Goal: Task Accomplishment & Management: Complete application form

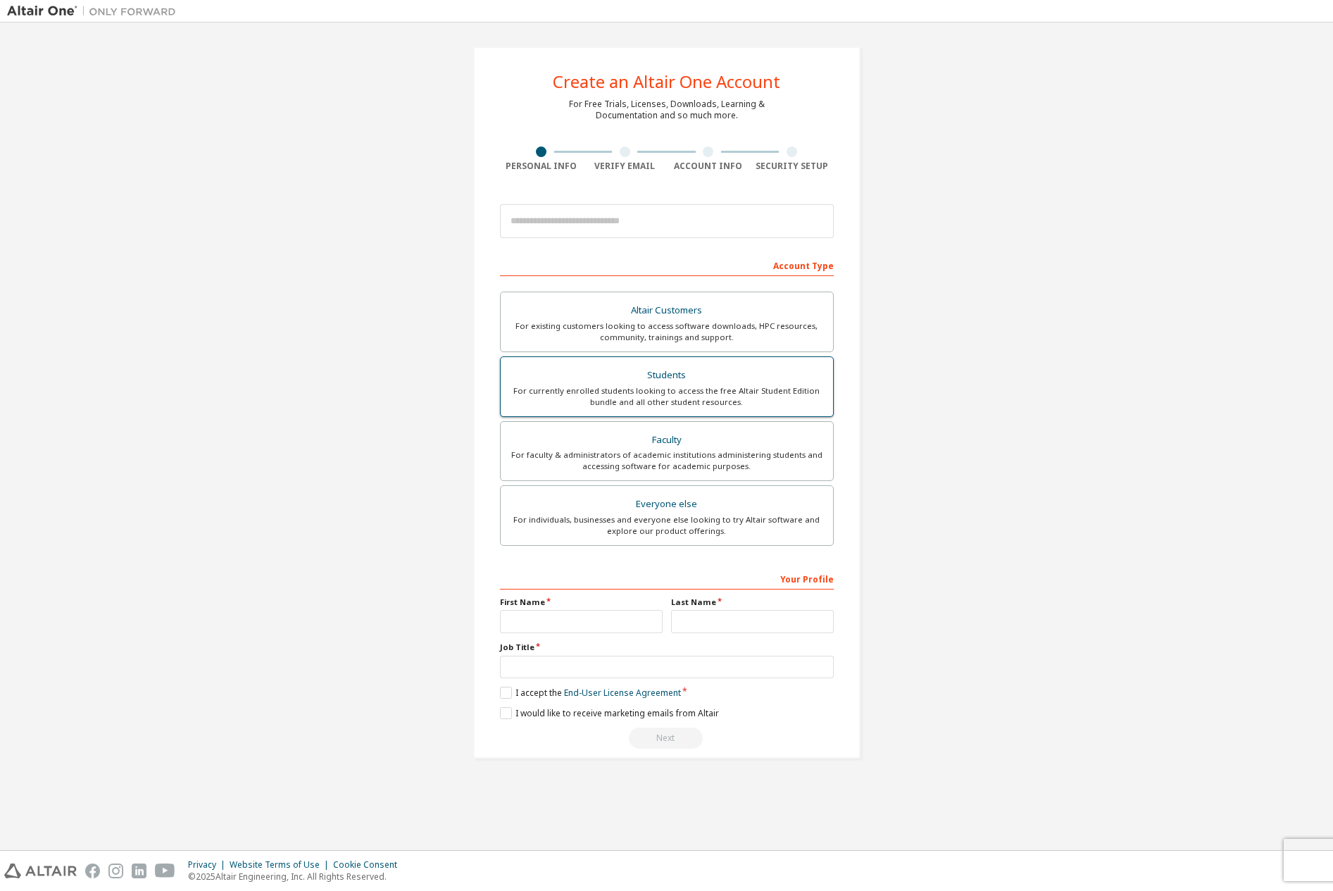
click at [787, 380] on div "Students" at bounding box center [666, 375] width 315 height 20
click at [635, 387] on div "For currently enrolled students looking to access the free Altair Student Editi…" at bounding box center [666, 396] width 315 height 23
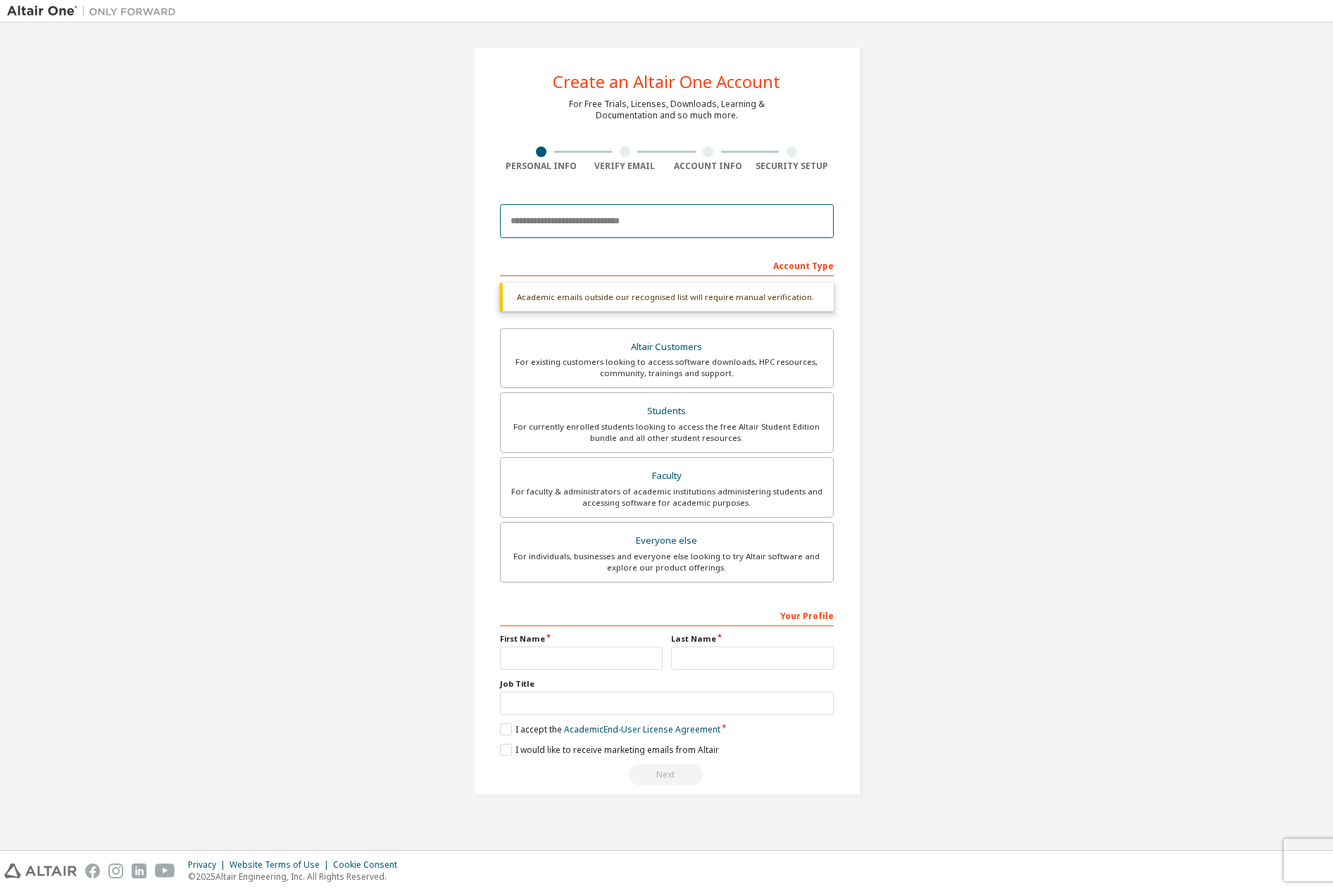
click at [618, 230] on input "email" at bounding box center [667, 221] width 334 height 34
paste input "**********"
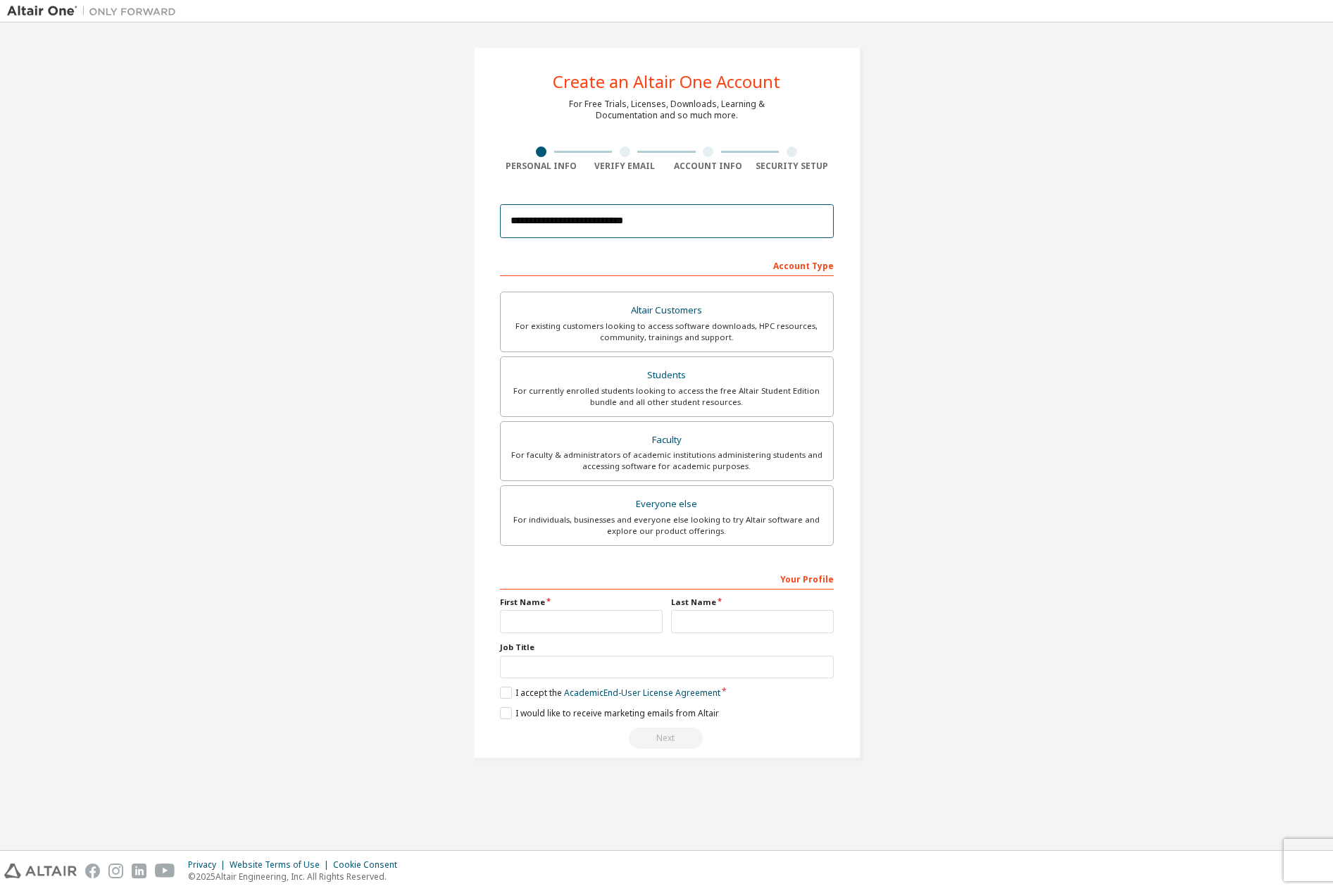
type input "**********"
click at [346, 158] on div "**********" at bounding box center [666, 403] width 1319 height 746
click at [590, 629] on input "text" at bounding box center [581, 621] width 163 height 23
click at [594, 630] on input "text" at bounding box center [581, 621] width 163 height 23
type input "*********"
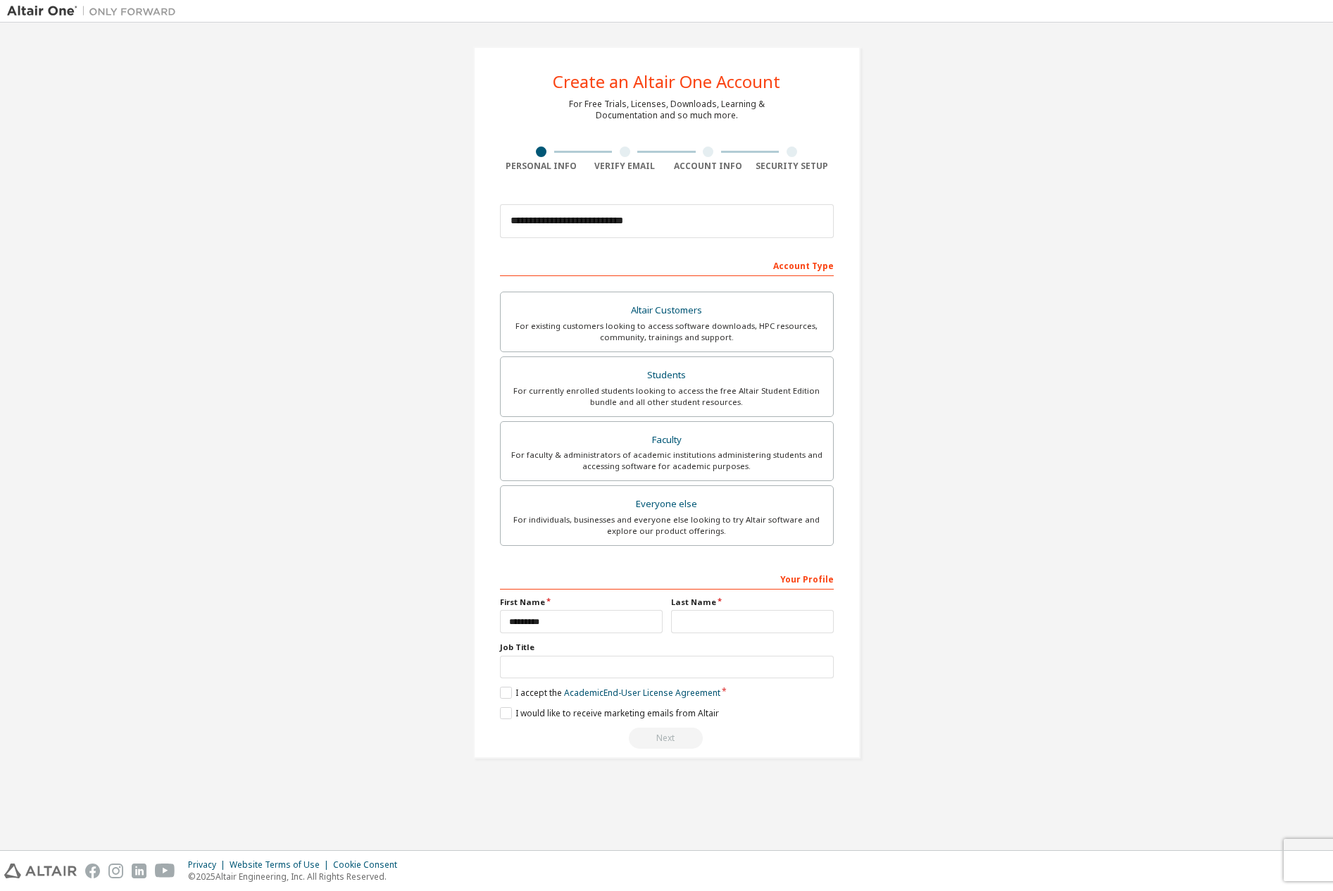
drag, startPoint x: 755, startPoint y: 634, endPoint x: 770, endPoint y: 620, distance: 20.9
click at [756, 633] on div "Your Profile First Name ********* Last Name Job Title Please provide State/Prov…" at bounding box center [667, 658] width 334 height 182
click at [770, 620] on input "text" at bounding box center [752, 621] width 163 height 23
type input "**********"
click at [742, 671] on input "text" at bounding box center [667, 667] width 334 height 23
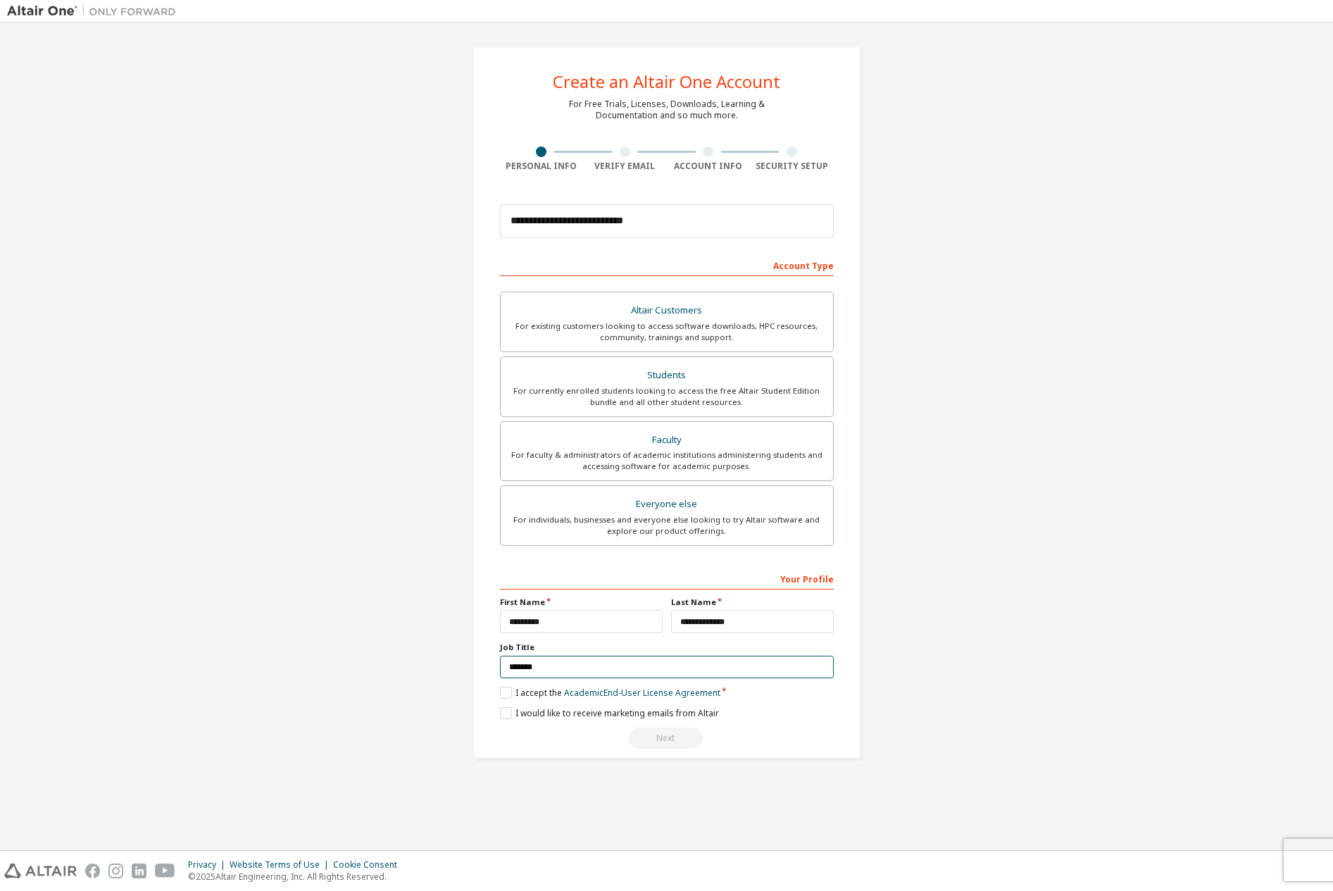
type input "*******"
click at [506, 692] on label "I accept the Academic End-User License Agreement" at bounding box center [610, 693] width 220 height 12
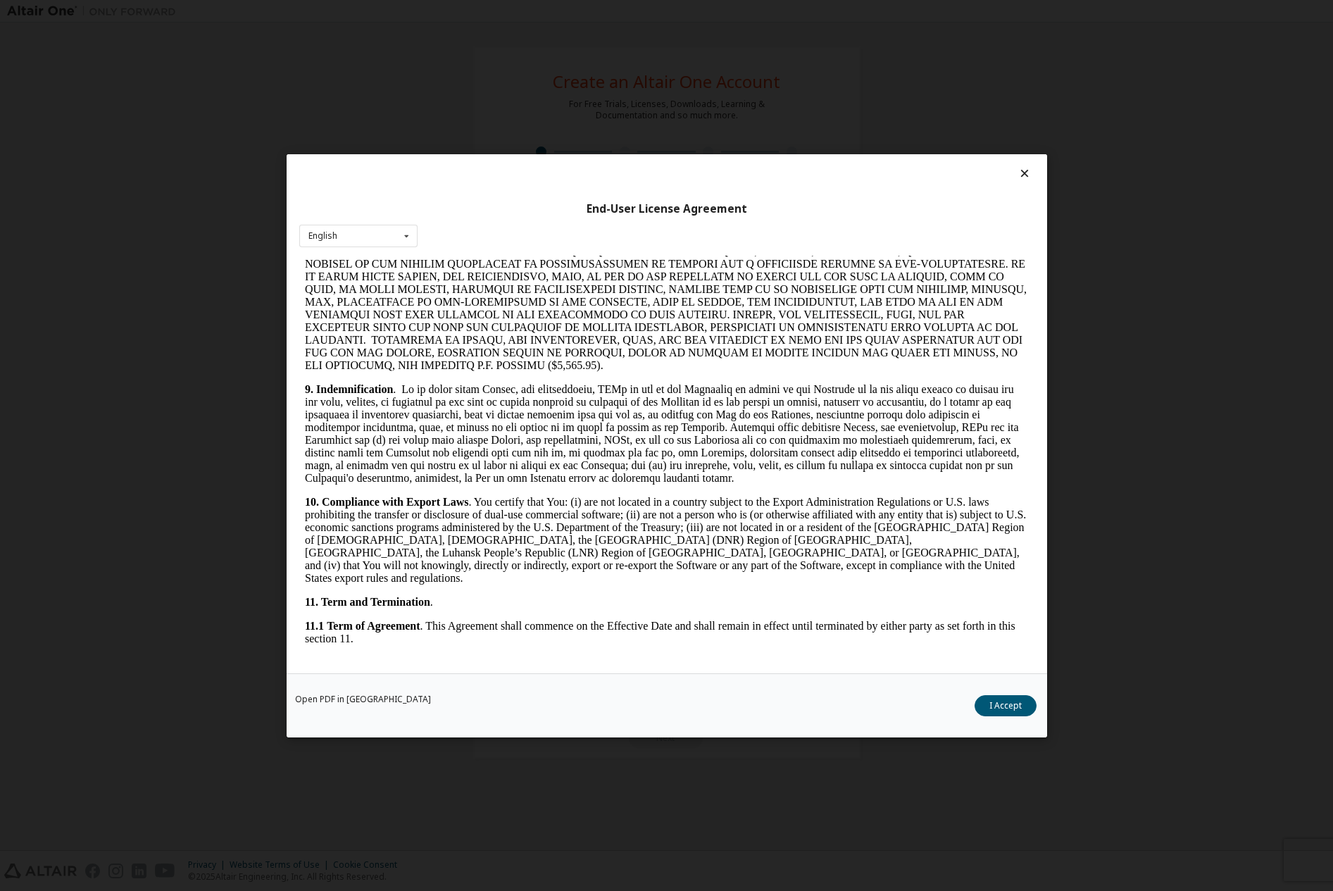
scroll to position [2126, 0]
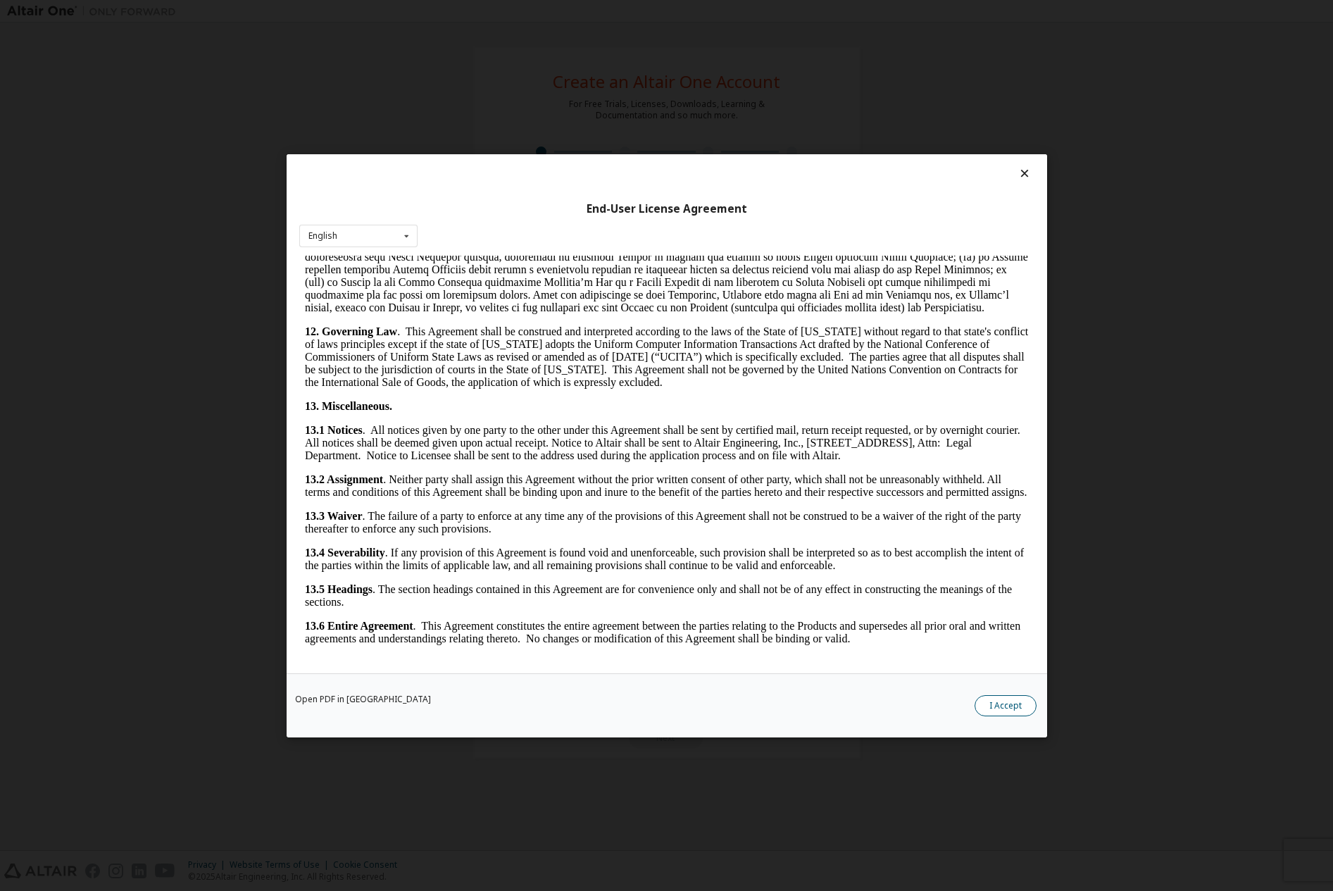
click at [985, 711] on button "I Accept" at bounding box center [1006, 704] width 62 height 21
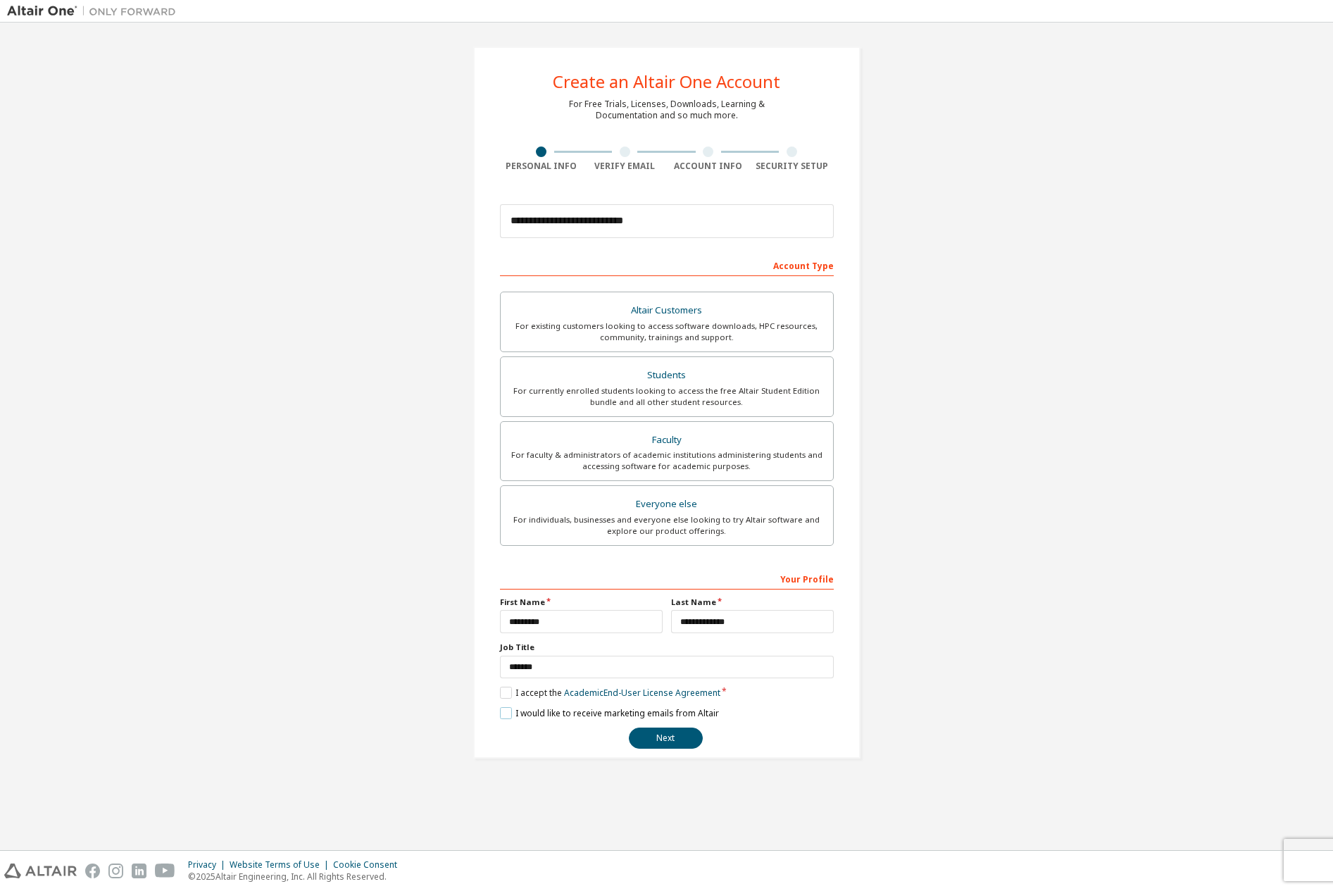
click at [505, 713] on label "I would like to receive marketing emails from Altair" at bounding box center [609, 713] width 219 height 12
click at [672, 737] on button "Next" at bounding box center [666, 737] width 74 height 21
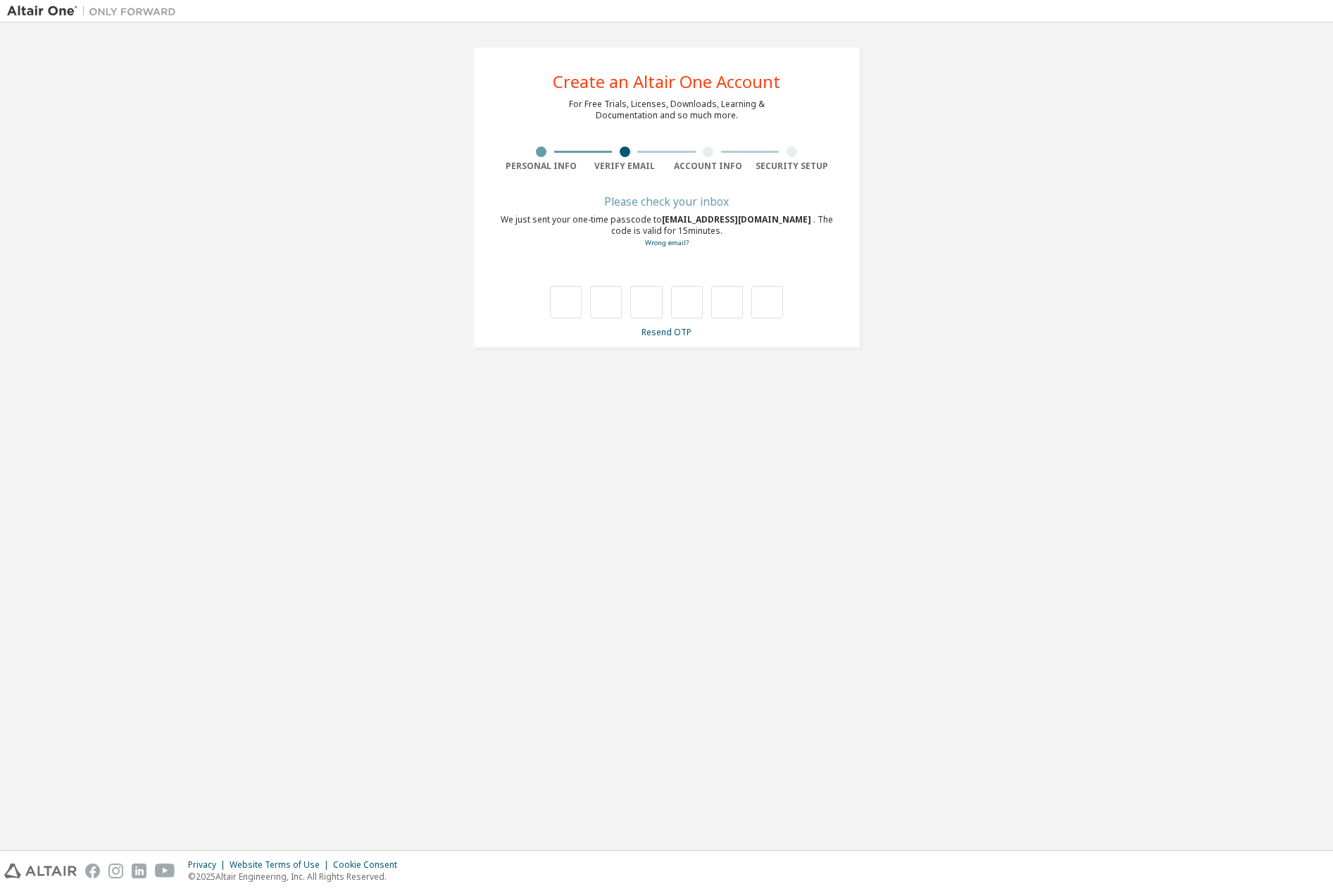
type input "*"
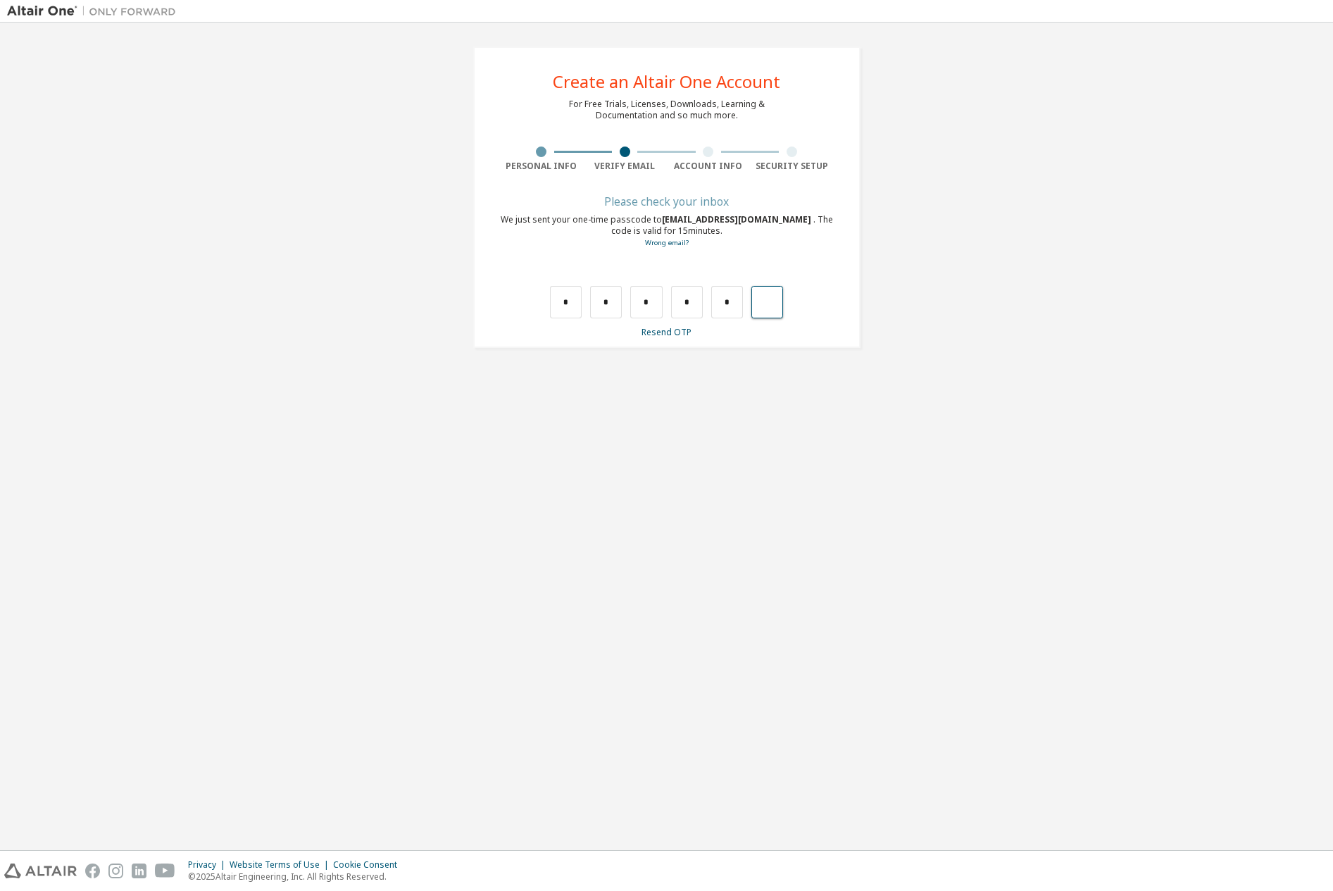
type input "*"
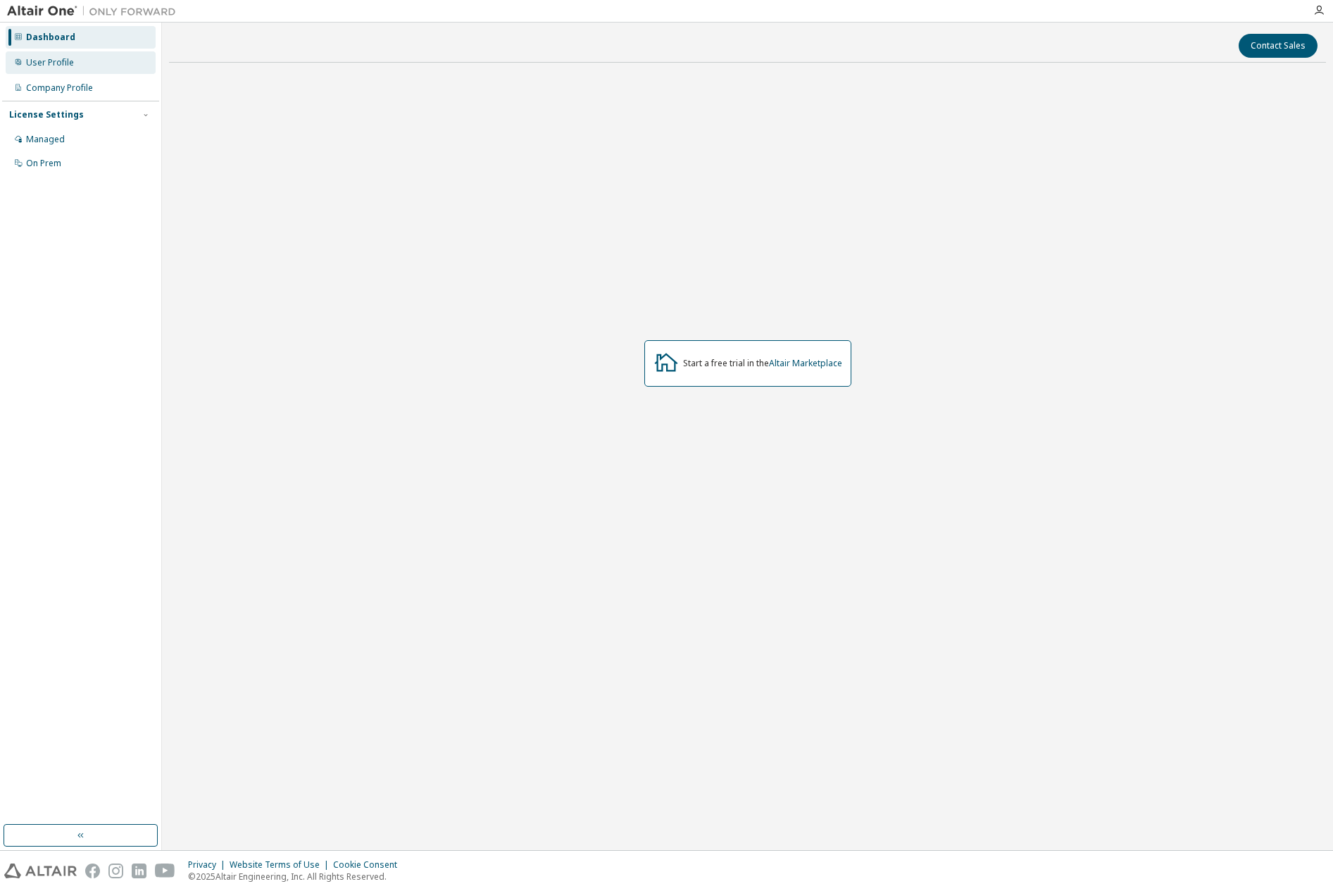
click at [54, 62] on div "User Profile" at bounding box center [50, 62] width 48 height 11
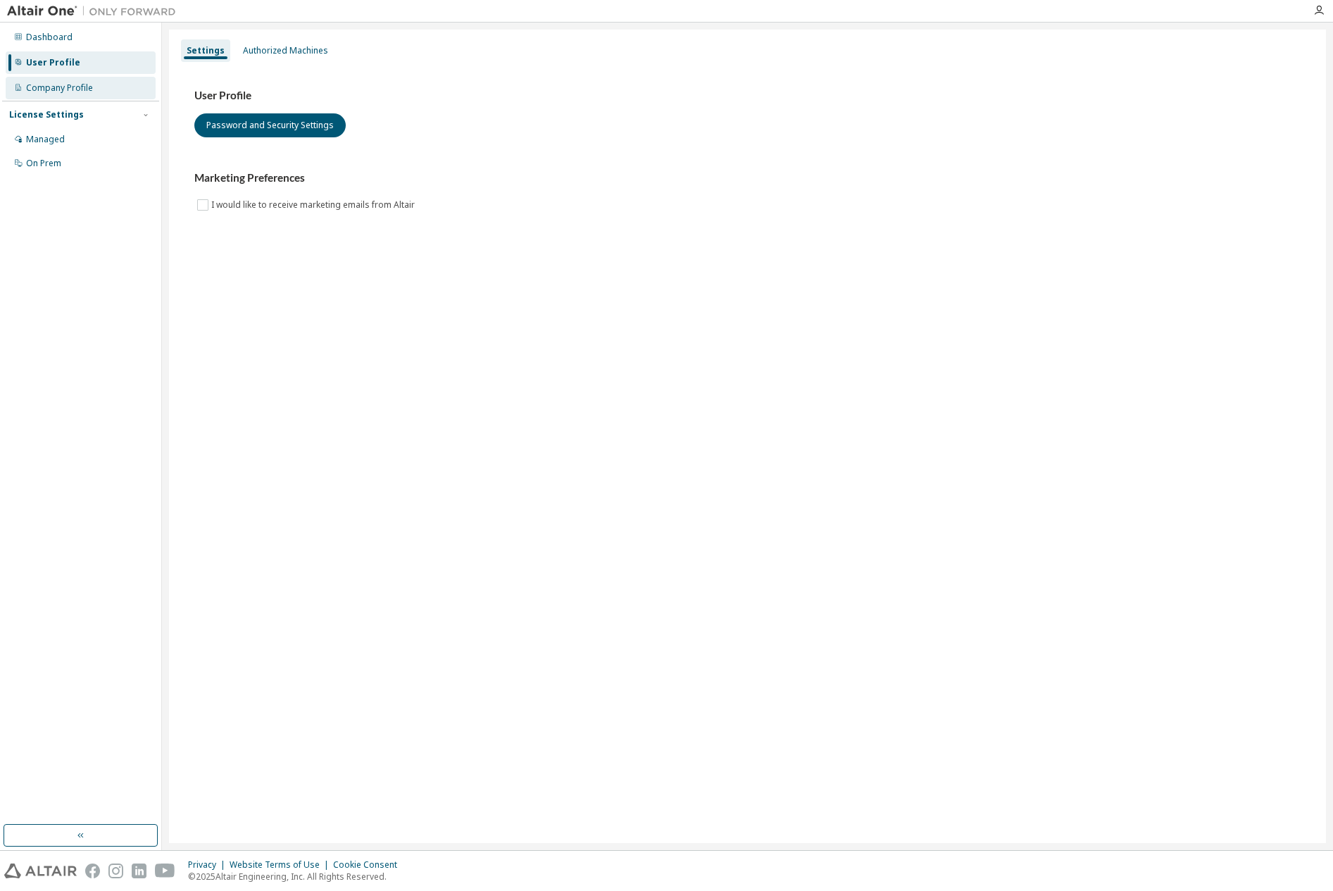
click at [49, 85] on div "Company Profile" at bounding box center [59, 87] width 67 height 11
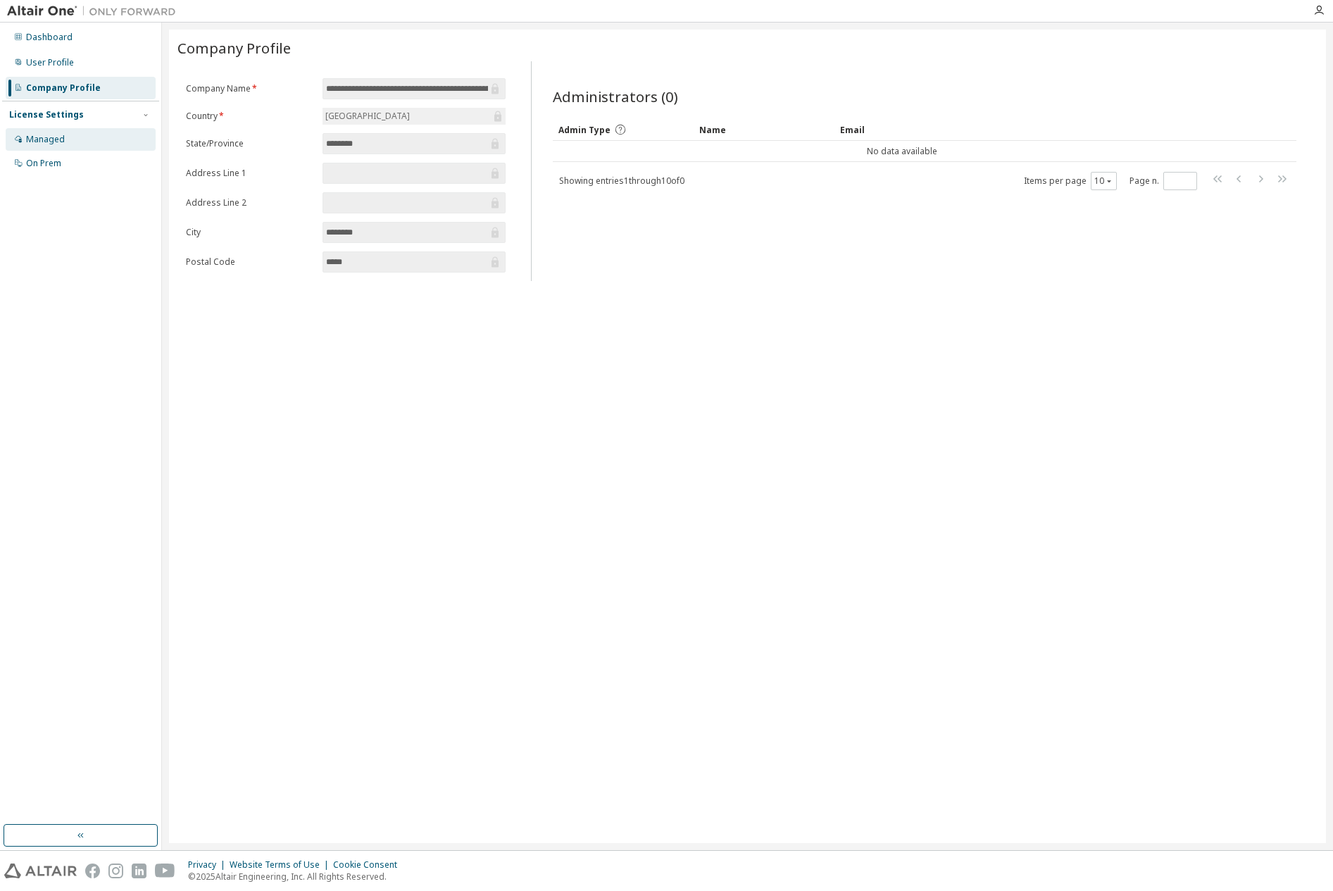
click at [63, 138] on div "Managed" at bounding box center [45, 139] width 39 height 11
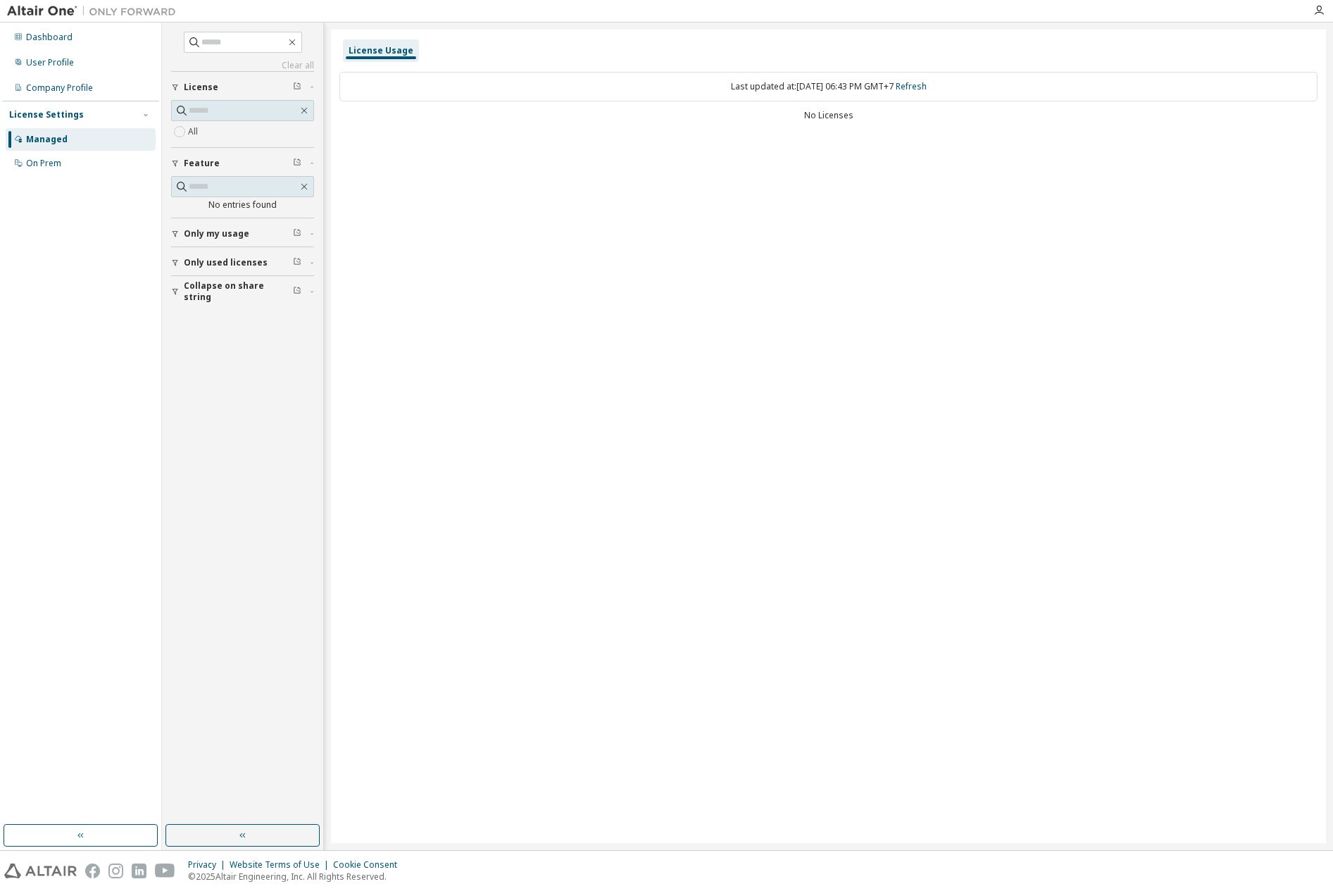
click at [250, 268] on button "Only used licenses" at bounding box center [242, 262] width 143 height 31
click at [61, 161] on div "On Prem" at bounding box center [81, 163] width 150 height 23
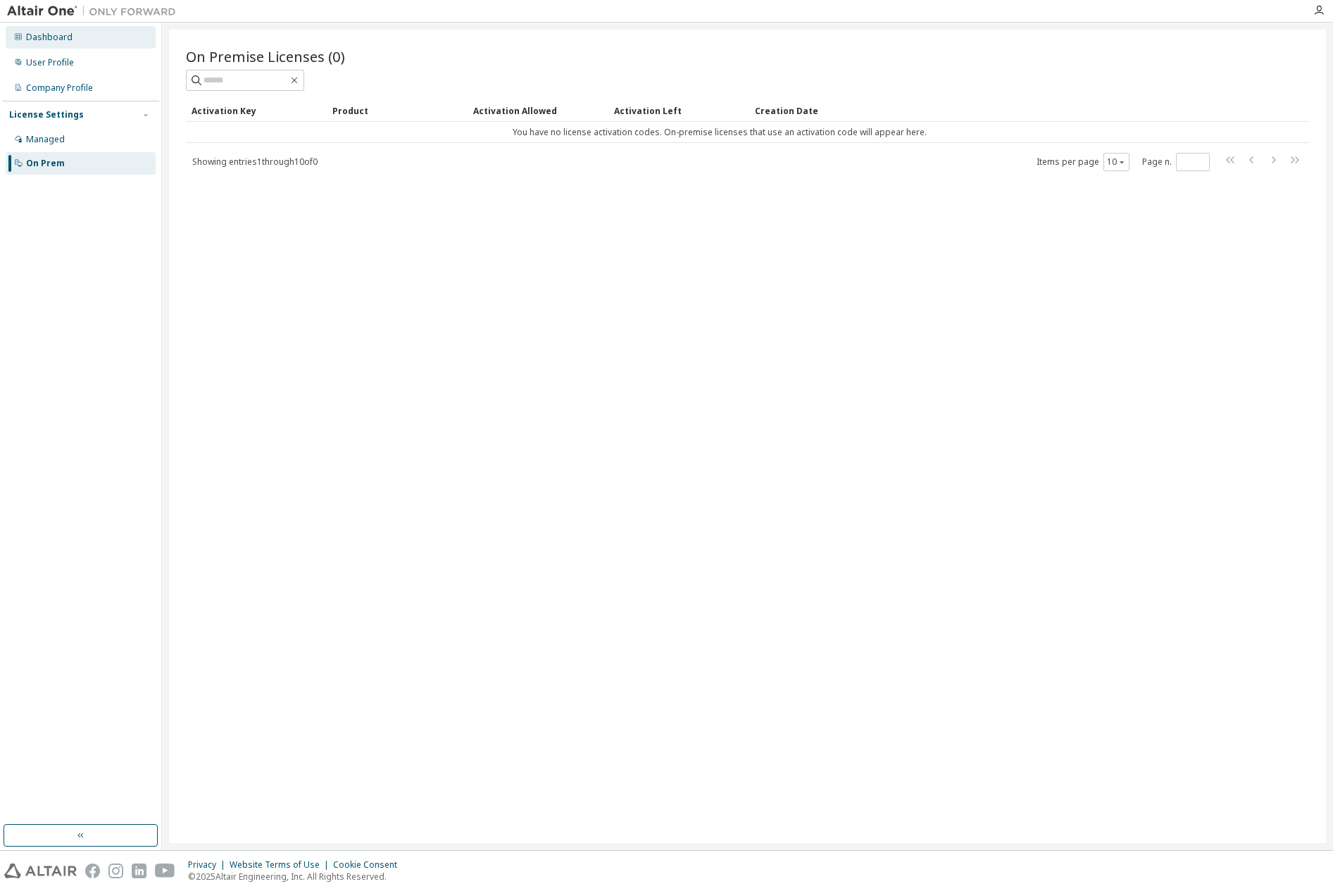
click at [66, 39] on div "Dashboard" at bounding box center [49, 37] width 46 height 11
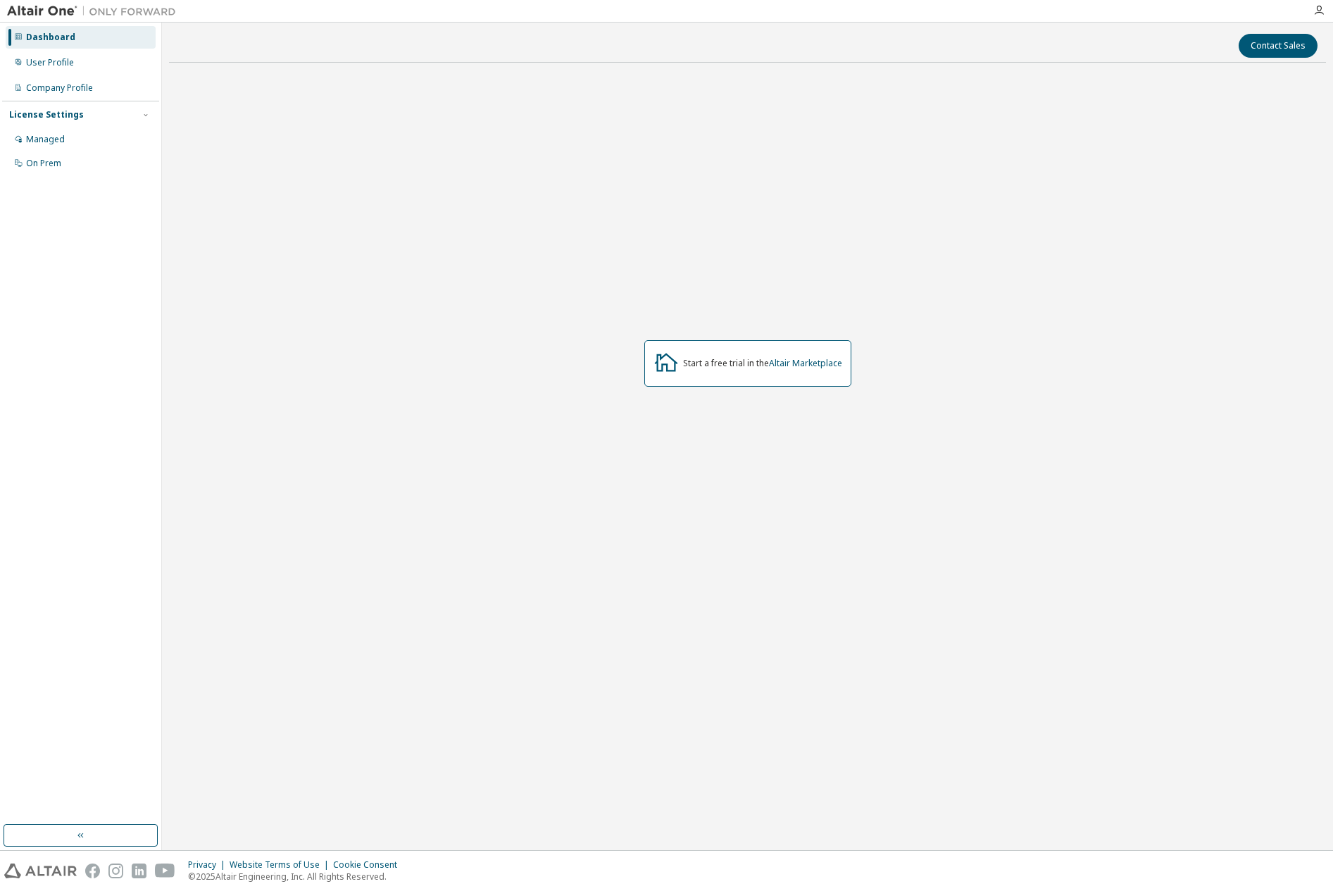
click at [52, 8] on img at bounding box center [95, 11] width 176 height 14
click at [1320, 9] on icon "button" at bounding box center [1318, 10] width 11 height 11
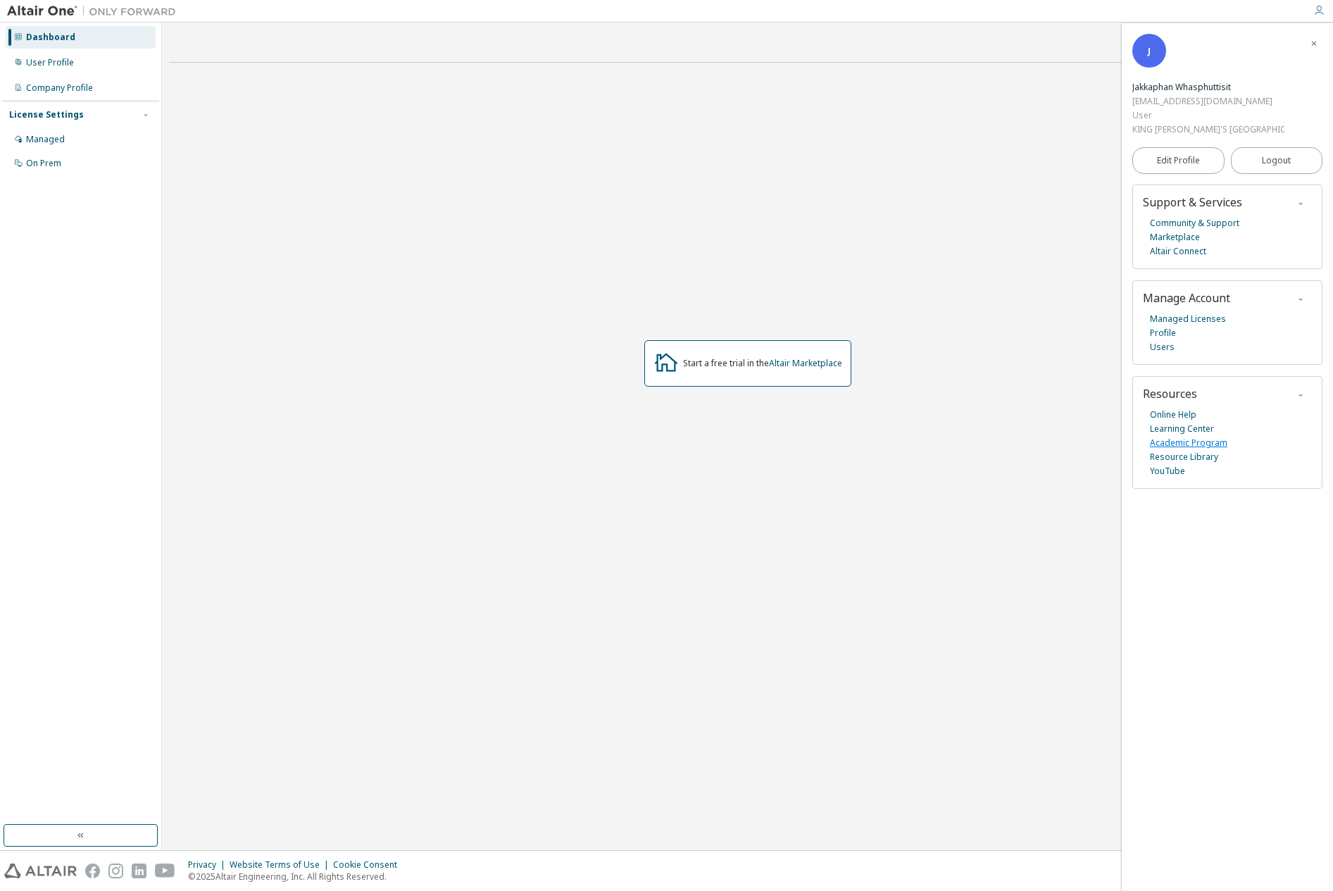
click at [1178, 436] on link "Academic Program" at bounding box center [1188, 443] width 77 height 14
click at [1213, 450] on link "Resource Library" at bounding box center [1184, 457] width 68 height 14
click at [66, 65] on div "User Profile" at bounding box center [50, 62] width 48 height 11
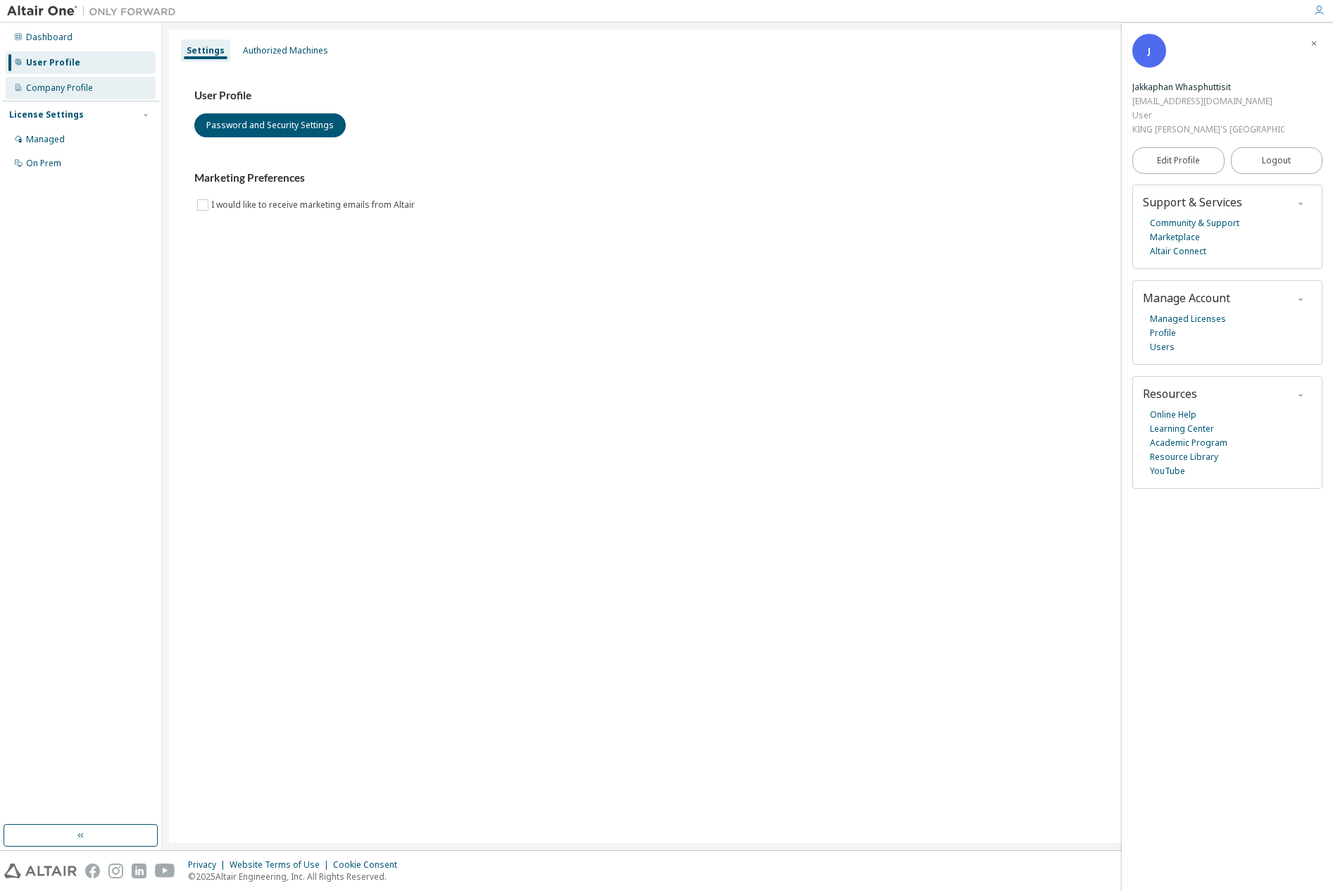
click at [49, 94] on div "Company Profile" at bounding box center [81, 88] width 150 height 23
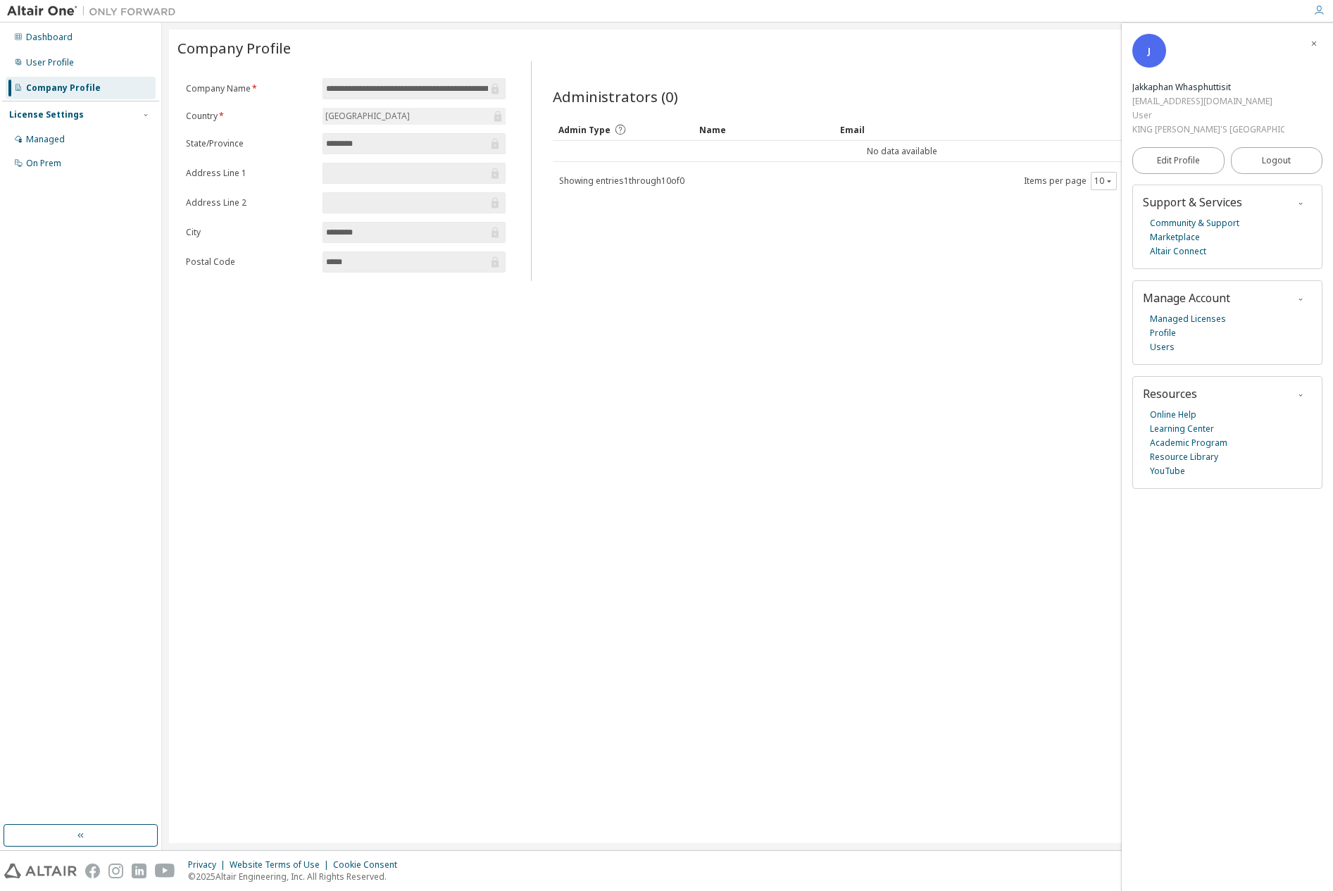
click at [42, 123] on div "License Settings Managed On Prem" at bounding box center [80, 138] width 157 height 75
click at [36, 139] on div "Managed" at bounding box center [45, 139] width 39 height 11
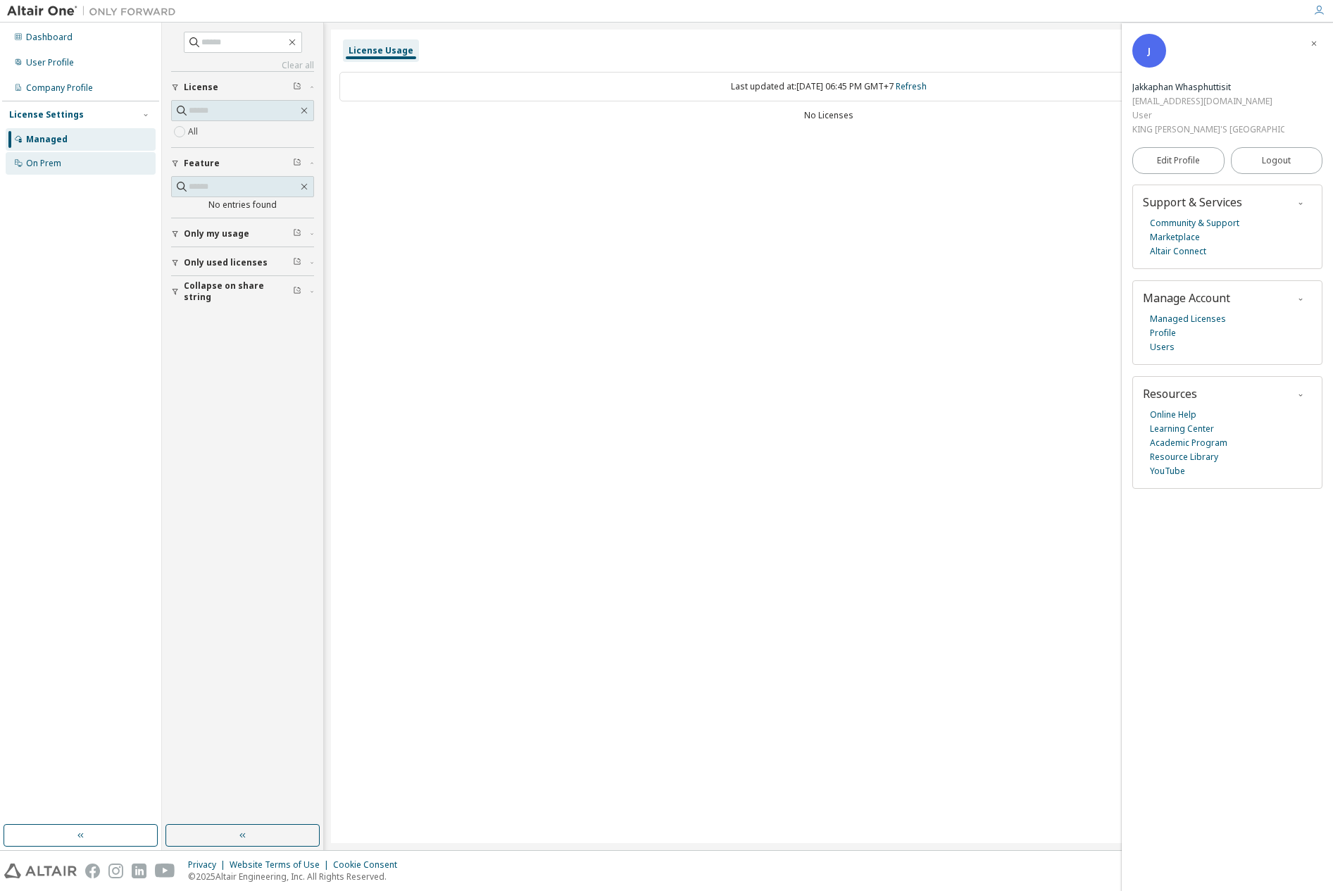
click at [40, 166] on div "On Prem" at bounding box center [43, 163] width 35 height 11
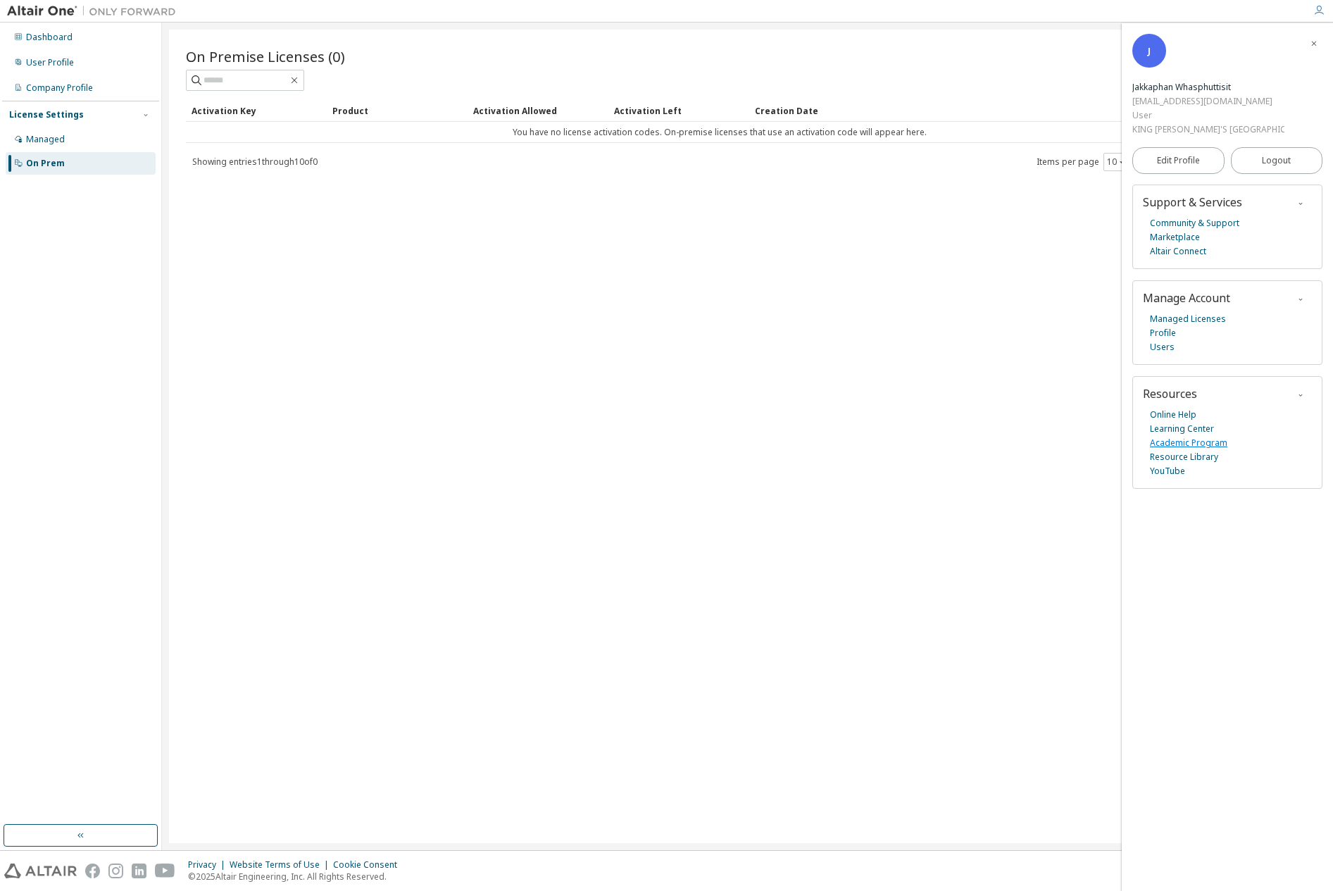
click at [1190, 436] on link "Academic Program" at bounding box center [1188, 443] width 77 height 14
click at [86, 40] on div "Dashboard" at bounding box center [81, 37] width 150 height 23
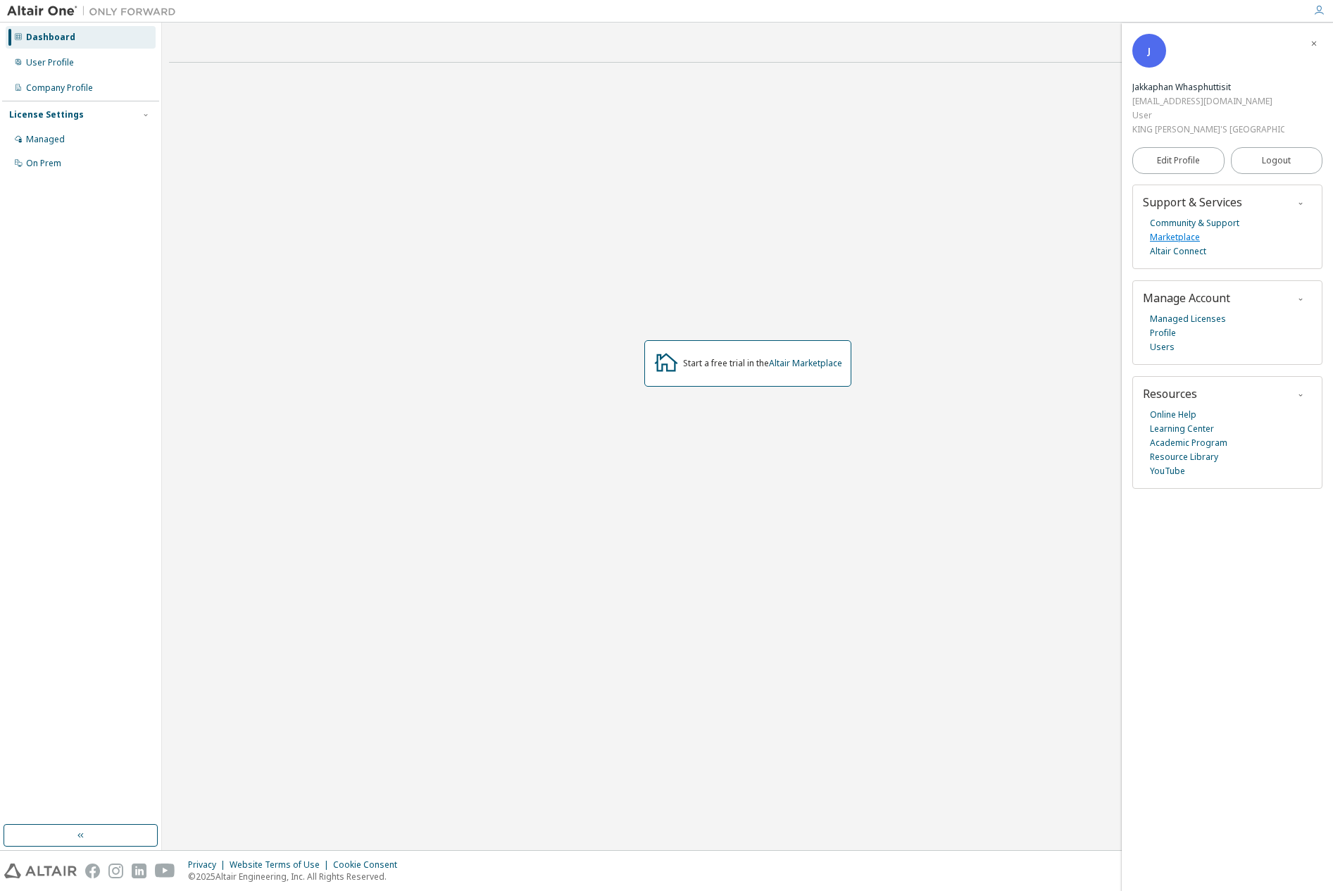
click at [1187, 230] on link "Marketplace" at bounding box center [1175, 237] width 50 height 14
